Goal: Check status: Check status

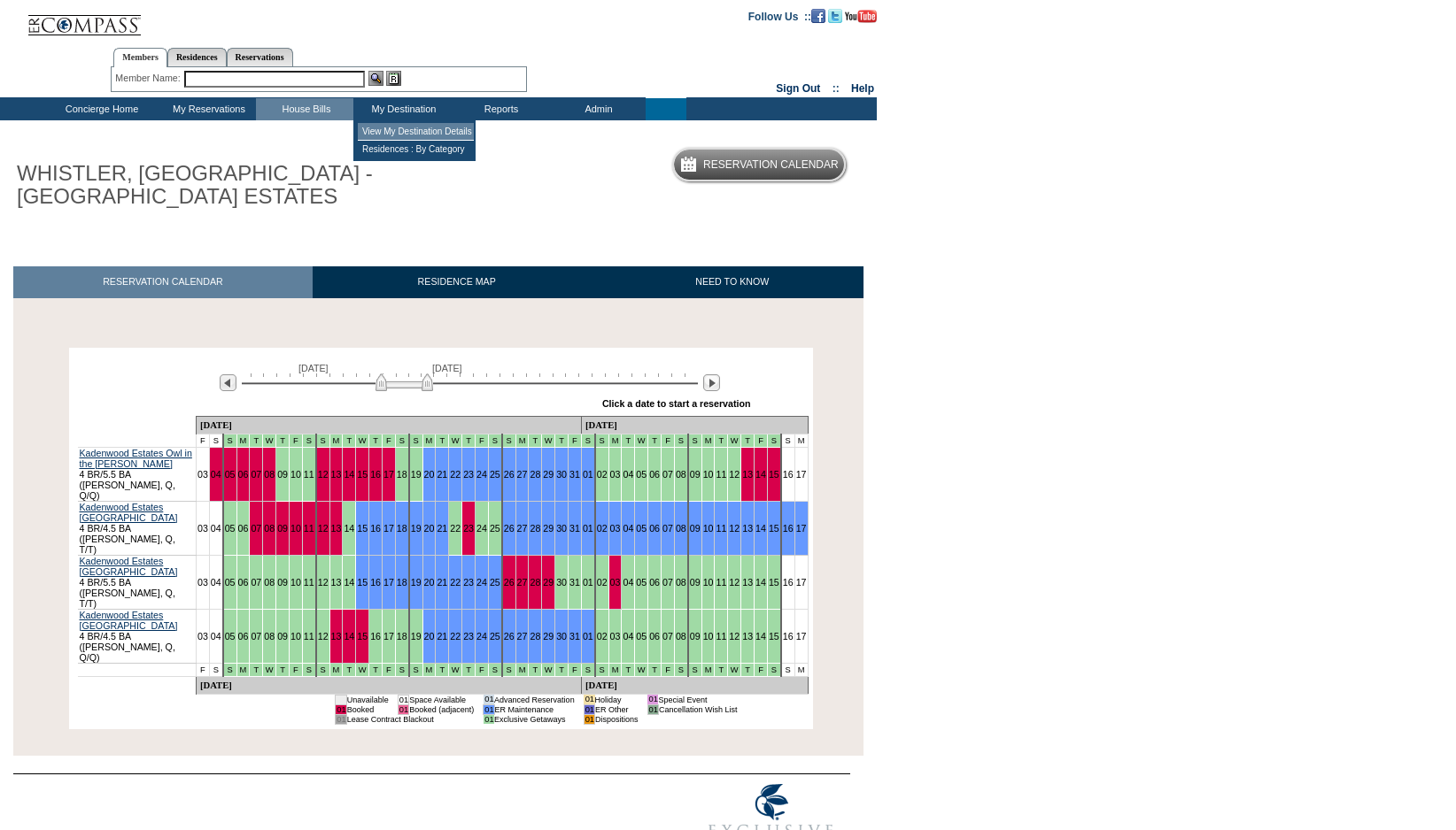
click at [394, 127] on td "View My Destination Details" at bounding box center [415, 131] width 116 height 18
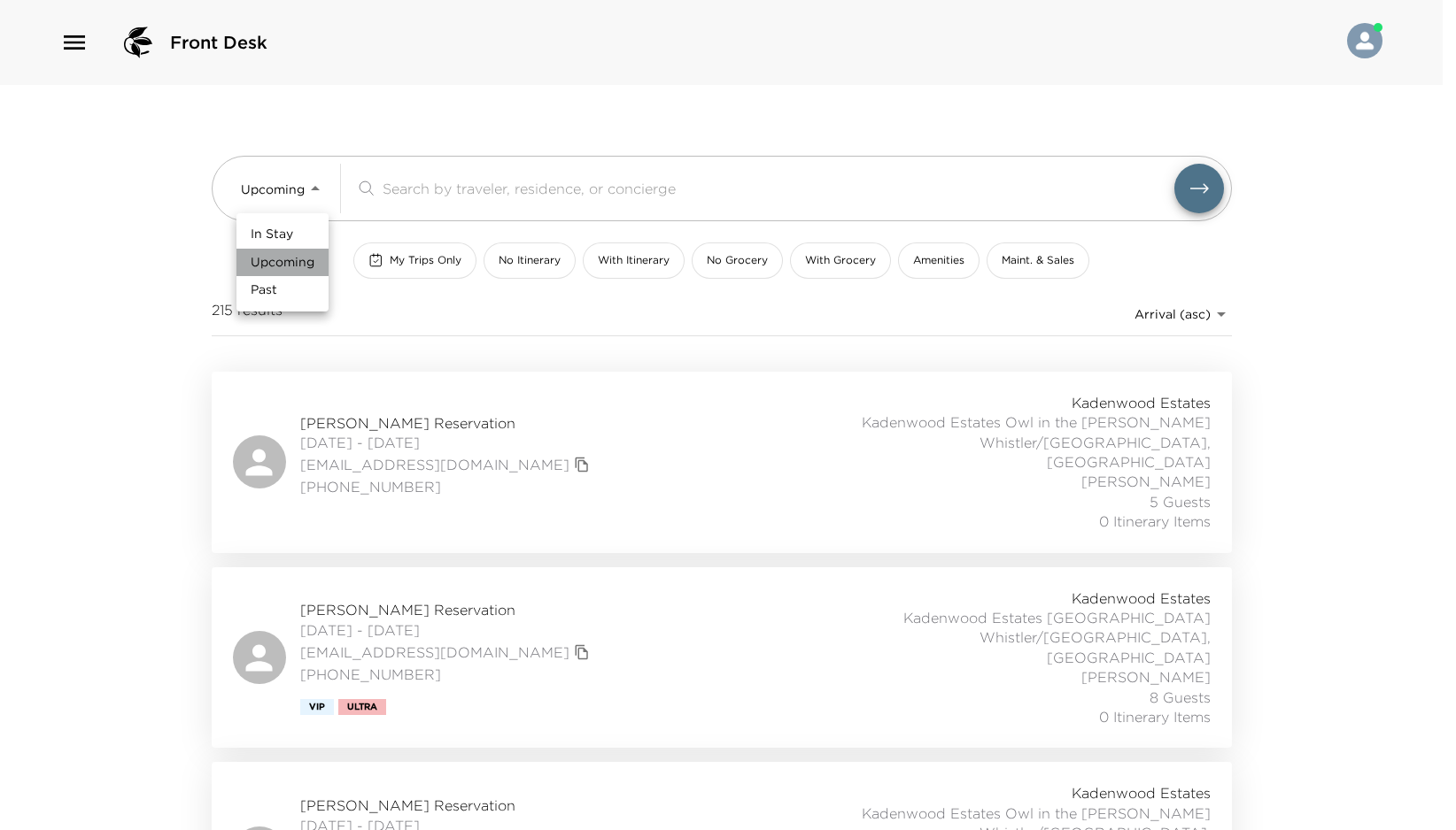
click at [294, 257] on span "Upcoming" at bounding box center [283, 263] width 64 height 18
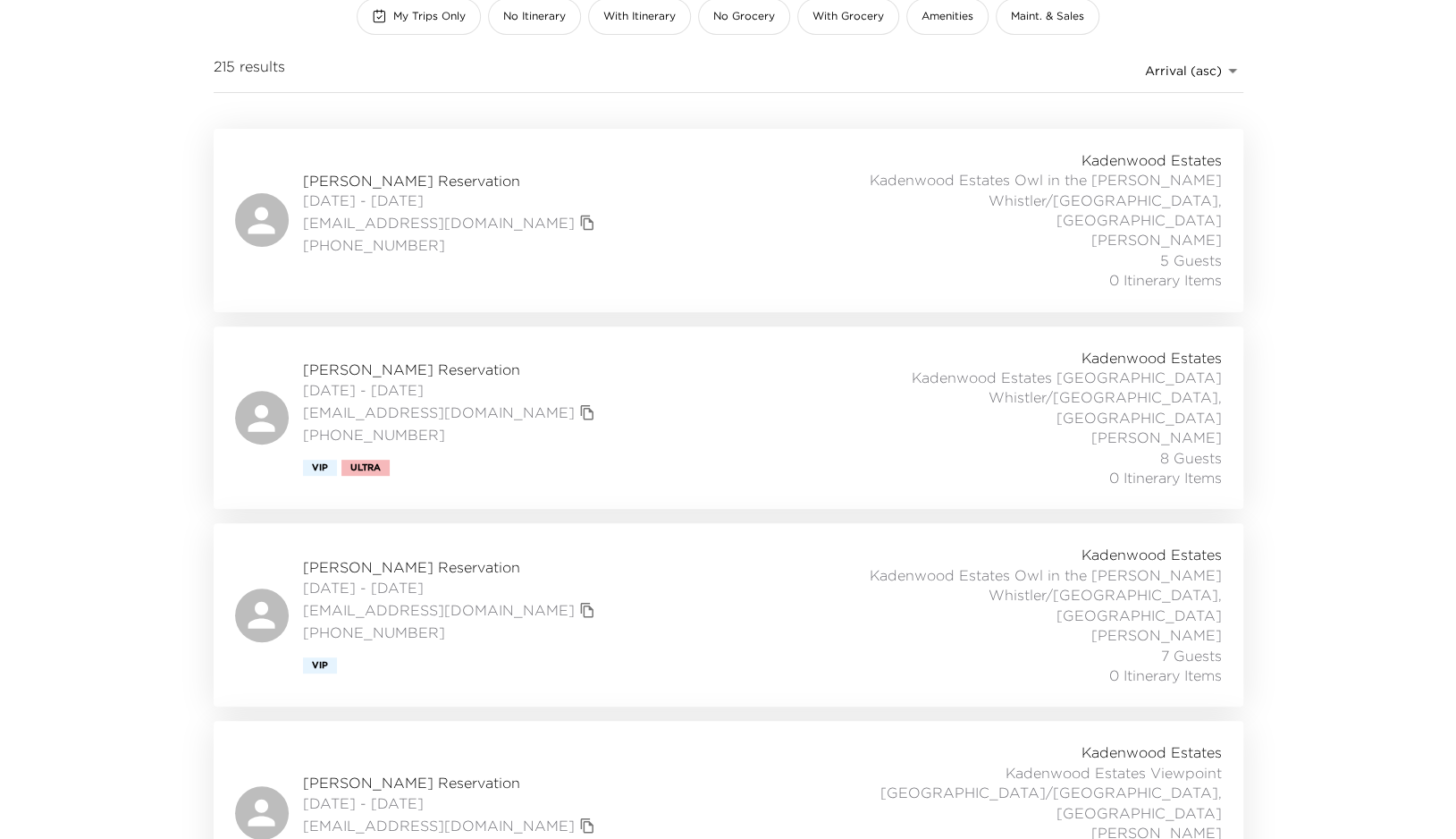
scroll to position [248, 0]
click at [383, 577] on span "[DATE] - [DATE]" at bounding box center [452, 587] width 297 height 20
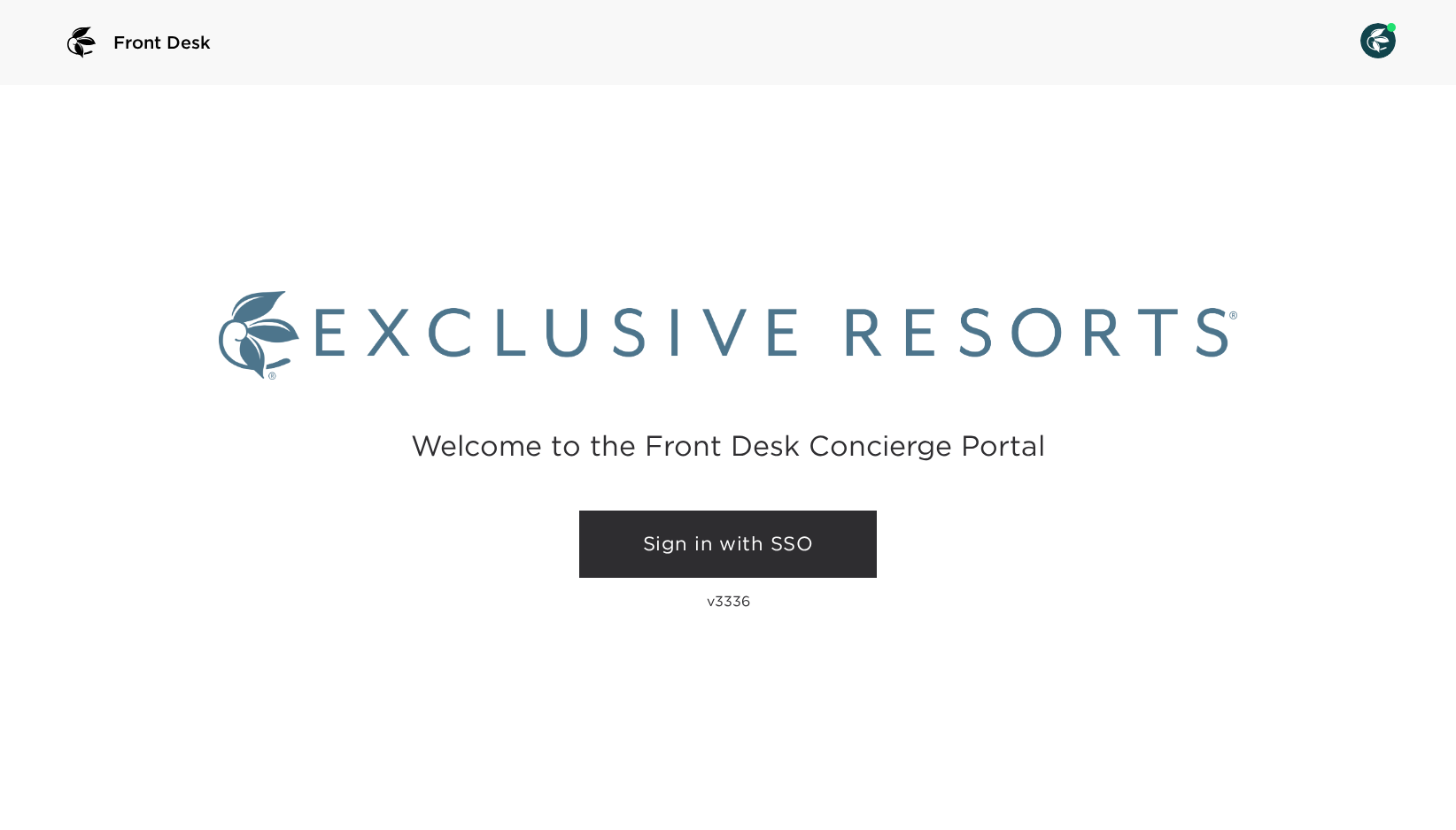
click at [712, 530] on link "Sign in with SSO" at bounding box center [727, 545] width 298 height 68
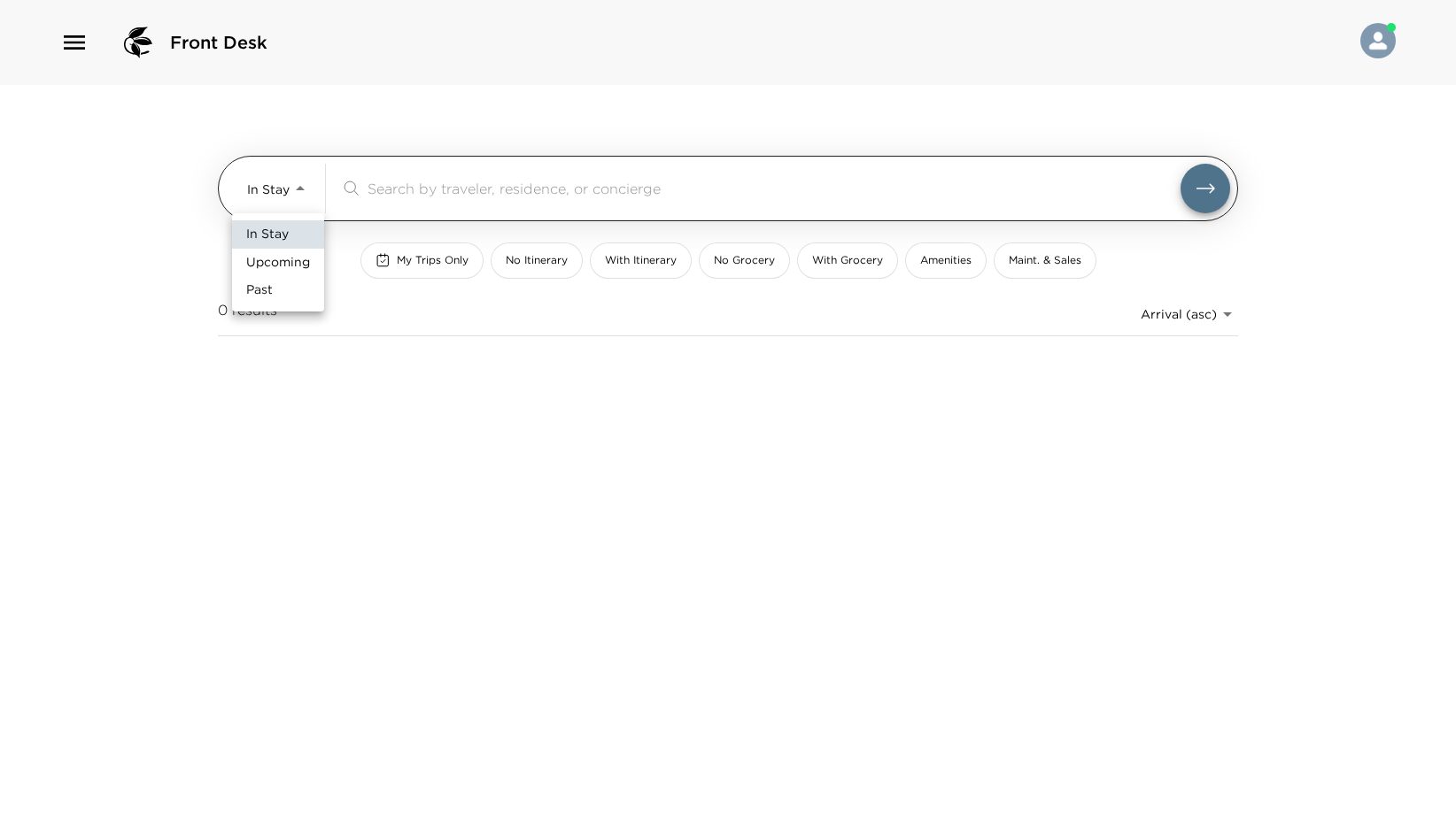
click at [284, 185] on body "Front Desk In Stay In-Stay ​ My Trips Only No Itinerary With Itinerary No Groce…" at bounding box center [728, 415] width 1456 height 830
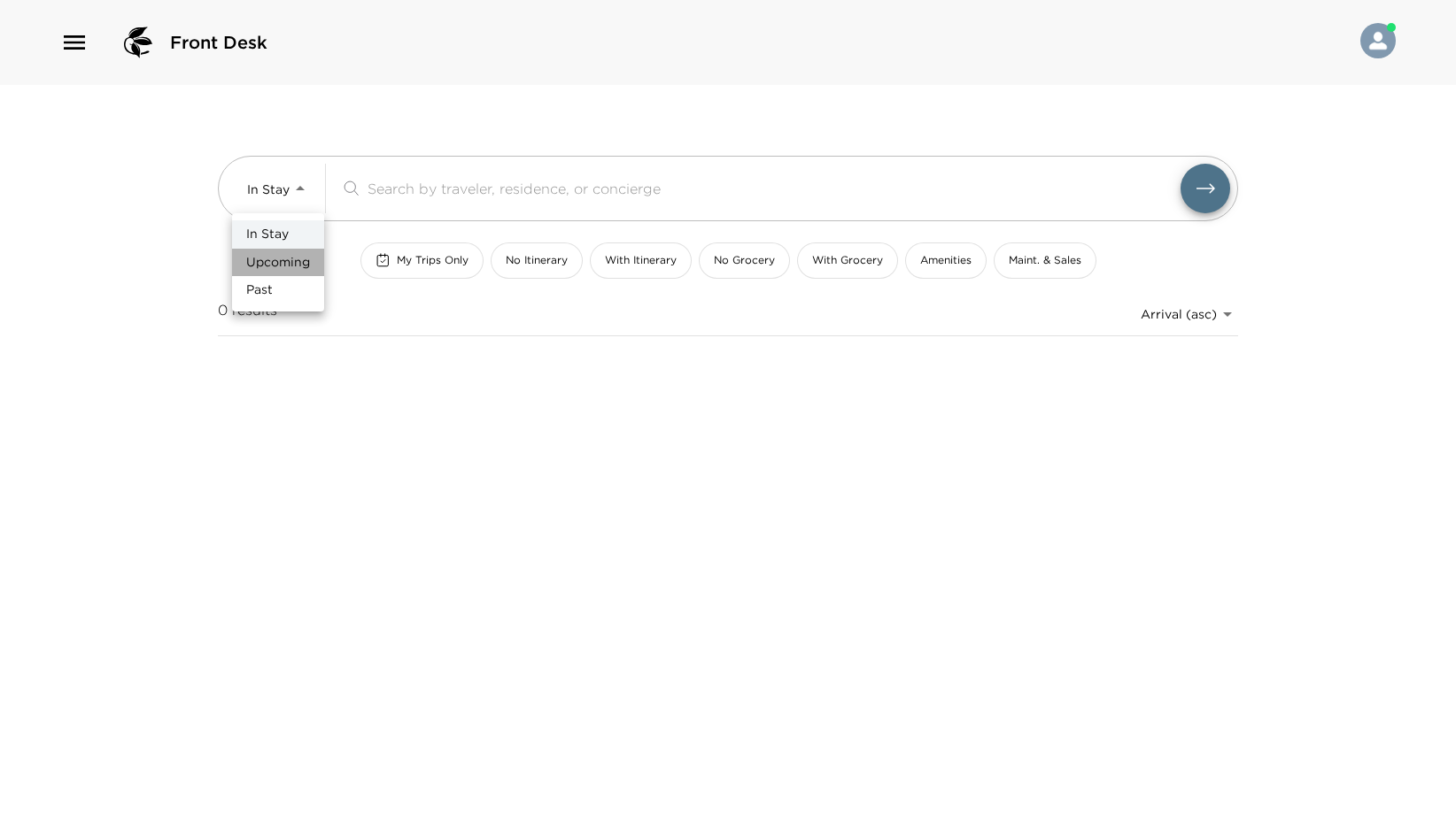
click at [286, 256] on span "Upcoming" at bounding box center [278, 263] width 64 height 18
type input "Upcoming"
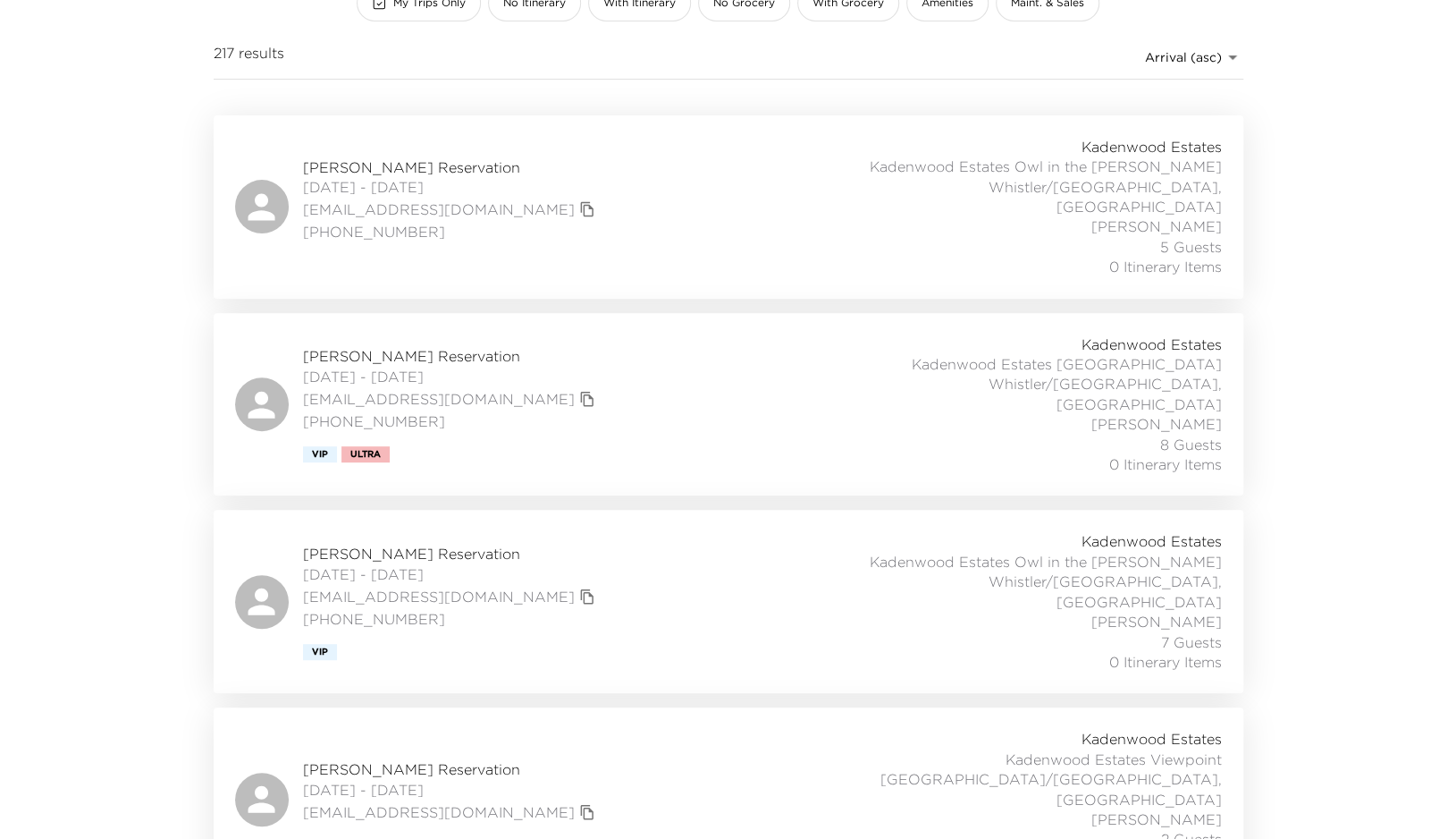
scroll to position [261, 0]
click at [402, 564] on span "[DATE] - [DATE]" at bounding box center [452, 573] width 297 height 20
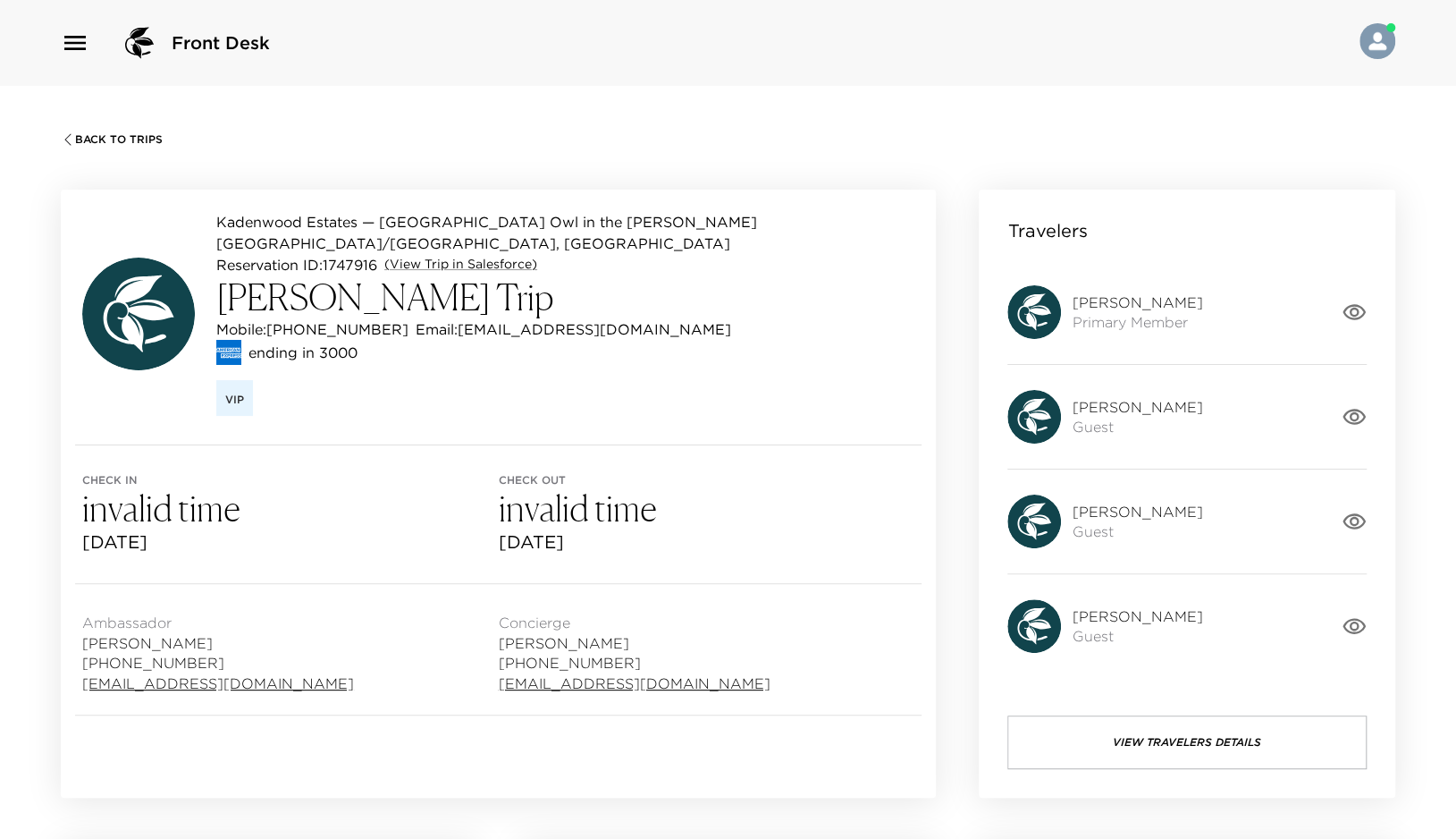
click at [452, 376] on div "Vip" at bounding box center [565, 396] width 698 height 40
click at [466, 398] on div "Kadenwood Estates — Kadenwood Estates Owl in the Woods Whistler/Blackcomb, BC R…" at bounding box center [498, 317] width 875 height 255
click at [824, 387] on div "Vip" at bounding box center [565, 396] width 698 height 40
